Goal: Transaction & Acquisition: Book appointment/travel/reservation

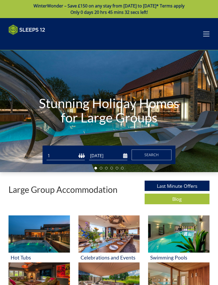
click at [203, 37] on div "Search Menu Properties My Booking Contact Us 01823 665500 Search Check Availabi…" at bounding box center [109, 33] width 218 height 19
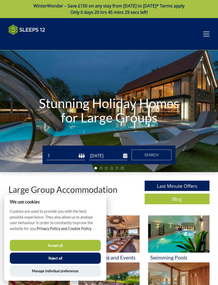
click at [67, 258] on button "Reject all" at bounding box center [55, 257] width 91 height 11
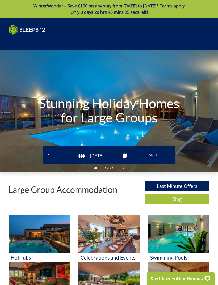
click at [63, 157] on select "1 2 3 4 5 6 7 8 9 10 11 12 13 14 15 16 17 18 19 20 21 22 23 24 25 26 27 28 29 3…" at bounding box center [65, 155] width 38 height 9
select select "8"
click at [114, 156] on input "[DATE]" at bounding box center [108, 155] width 38 height 9
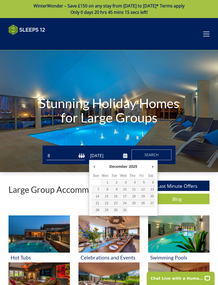
type input "[DATE]"
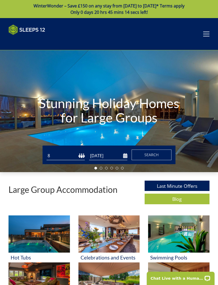
click at [153, 158] on button "Search" at bounding box center [151, 154] width 40 height 11
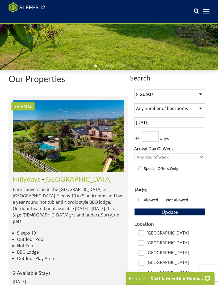
scroll to position [96, 0]
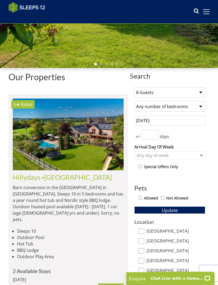
click at [199, 108] on select "Any number of bedrooms 4 Bedrooms 5 Bedrooms 6 Bedrooms 7 Bedrooms 8 Bedrooms 9…" at bounding box center [169, 106] width 71 height 10
select select "4"
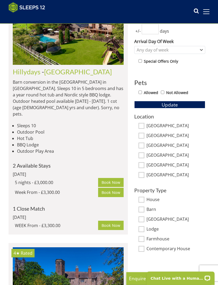
scroll to position [201, 0]
click at [164, 92] on input "Not Allowed" at bounding box center [162, 91] width 3 height 3
checkbox input "true"
click at [142, 127] on input "[GEOGRAPHIC_DATA]" at bounding box center [141, 126] width 6 height 6
checkbox input "true"
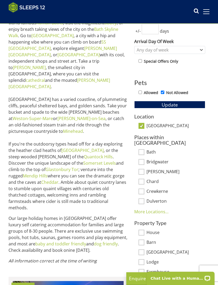
click at [178, 105] on button "Update" at bounding box center [169, 104] width 71 height 7
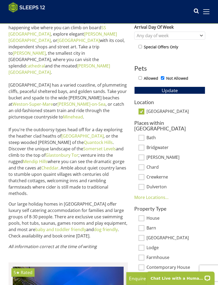
scroll to position [215, 0]
click at [141, 111] on input "[GEOGRAPHIC_DATA]" at bounding box center [141, 112] width 6 height 6
checkbox input "false"
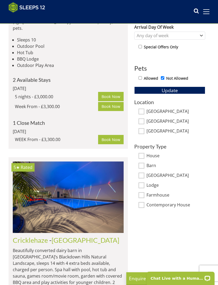
click at [141, 111] on input "[GEOGRAPHIC_DATA]" at bounding box center [141, 112] width 6 height 6
checkbox input "true"
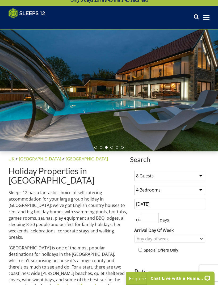
scroll to position [0, 0]
